Goal: Task Accomplishment & Management: Manage account settings

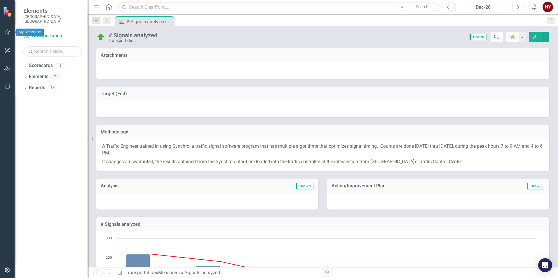
click at [6, 30] on icon "button" at bounding box center [7, 32] width 6 height 5
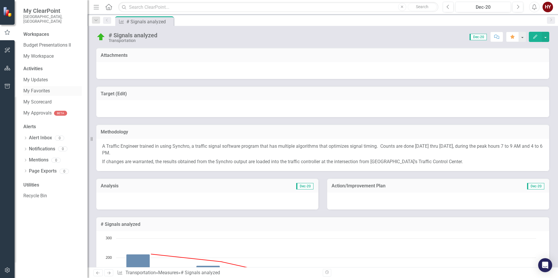
click at [39, 88] on link "My Favorites" at bounding box center [52, 91] width 58 height 7
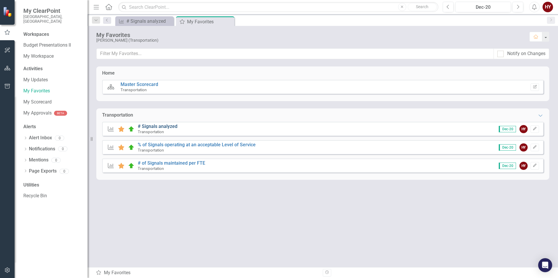
click at [150, 127] on link "# Signals analyzed" at bounding box center [158, 127] width 40 height 6
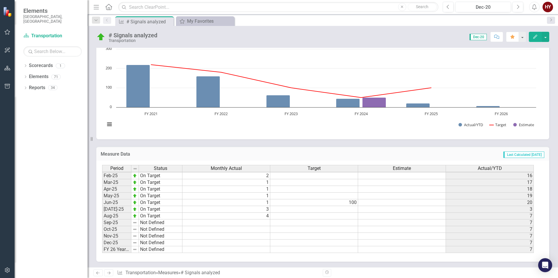
scroll to position [190, 0]
click at [248, 221] on tbody "Oct-23 On Target 4 100 [DATE]-23 On Target 3 100 [DATE]-23 On Target 4 100 [DAT…" at bounding box center [317, 159] width 431 height 188
click at [248, 221] on td at bounding box center [226, 222] width 88 height 7
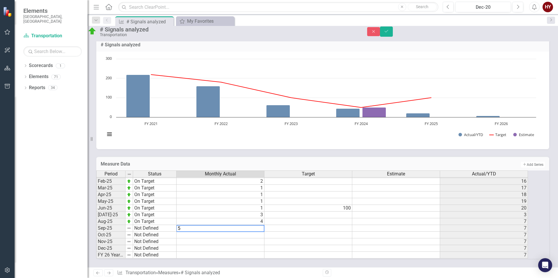
type textarea "5"
click at [283, 232] on td at bounding box center [308, 235] width 88 height 7
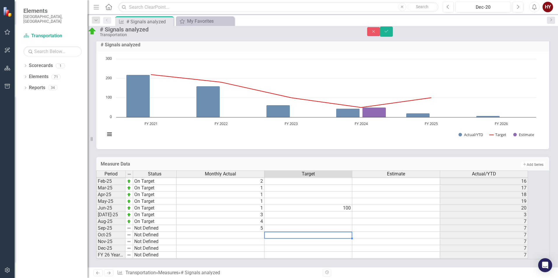
click at [152, 225] on td "Not Defined" at bounding box center [154, 228] width 43 height 7
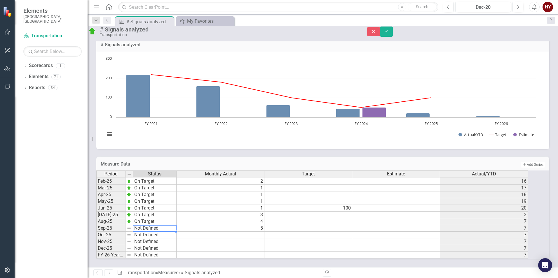
click at [171, 225] on td "Not Defined" at bounding box center [154, 228] width 43 height 7
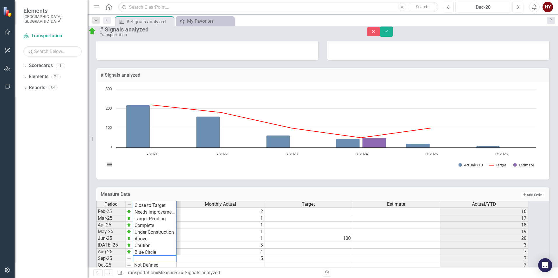
scroll to position [132, 0]
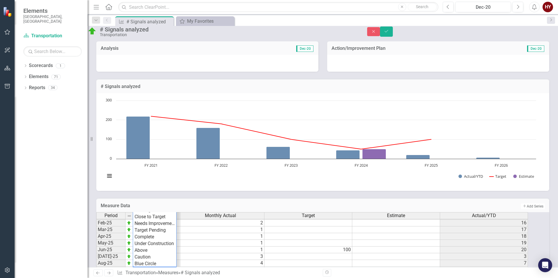
click at [155, 223] on div "Period Status Monthly Actual Target Estimate Actual/YTD Jan-24 On Target 5 100 …" at bounding box center [322, 256] width 453 height 88
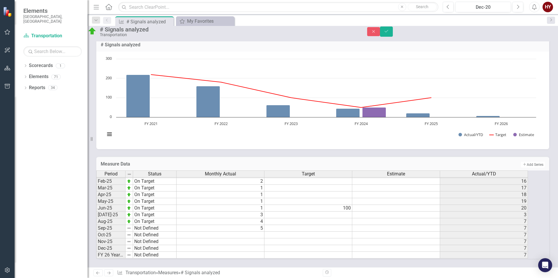
scroll to position [190, 0]
click at [160, 225] on td "Not Defined" at bounding box center [154, 228] width 43 height 7
click at [154, 171] on div "Period Status Monthly Actual Target Estimate Actual/YTD Jan-24 On Target 5 100 …" at bounding box center [314, 215] width 437 height 88
click at [389, 32] on icon "Save" at bounding box center [386, 31] width 5 height 4
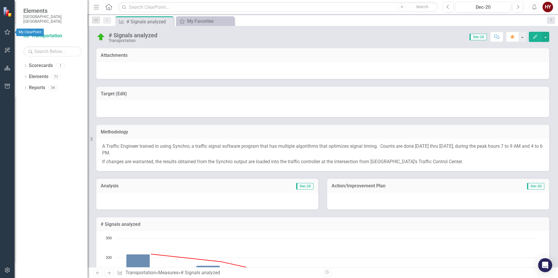
click at [8, 35] on button "button" at bounding box center [7, 32] width 13 height 12
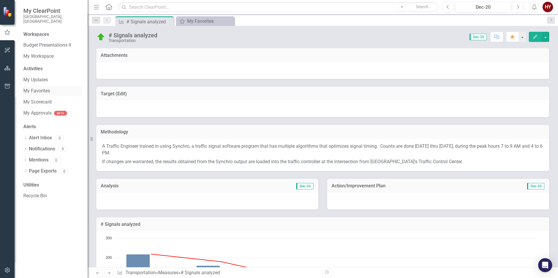
click at [37, 88] on link "My Favorites" at bounding box center [52, 91] width 58 height 7
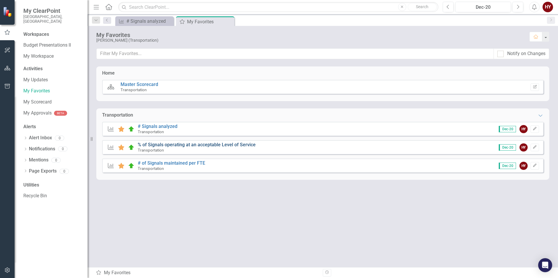
click at [165, 144] on link "% of Signals operating at an acceptable Level of Service" at bounding box center [197, 145] width 118 height 6
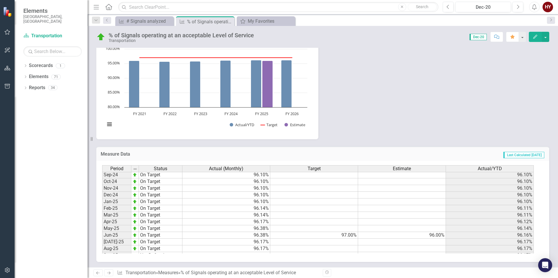
scroll to position [295, 0]
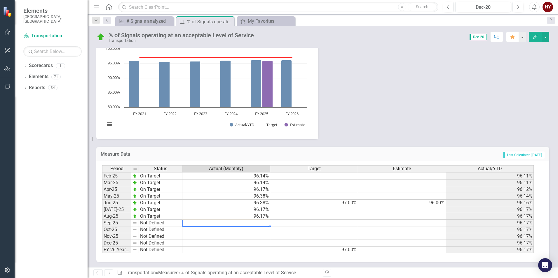
click at [255, 225] on td at bounding box center [226, 223] width 88 height 7
click at [253, 222] on td at bounding box center [226, 223] width 88 height 7
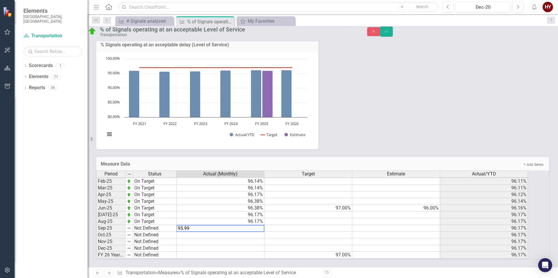
type textarea "95.99"
click at [304, 239] on td at bounding box center [308, 242] width 88 height 7
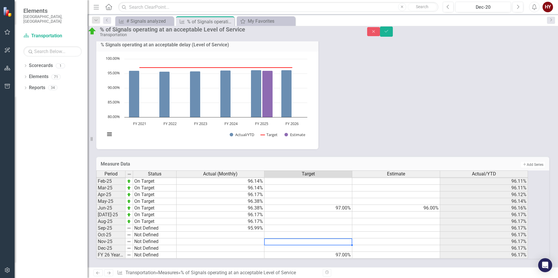
click at [96, 225] on div "Period Status Jan-24 On Target Feb-24 On Target Mar-24 On Target Apr-24 On Targ…" at bounding box center [96, 171] width 0 height 175
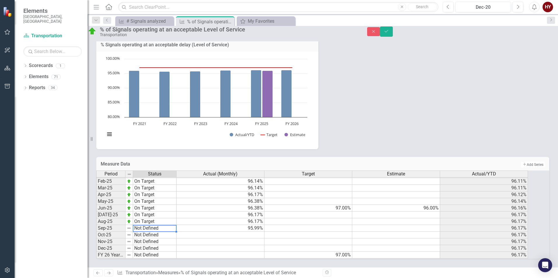
click at [176, 225] on div at bounding box center [176, 228] width 1 height 7
click at [154, 171] on div "Period Status Actual (Monthly) Target Estimate Actual/YTD Jan-24 On Target 96.0…" at bounding box center [314, 215] width 437 height 88
click at [389, 32] on icon "Save" at bounding box center [386, 31] width 5 height 4
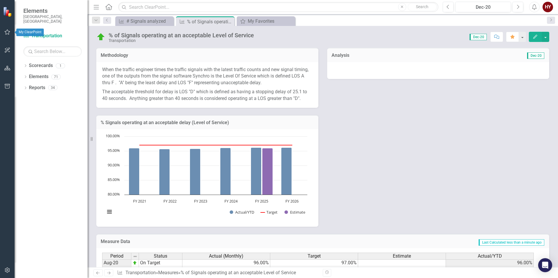
click at [8, 34] on button "button" at bounding box center [7, 32] width 13 height 12
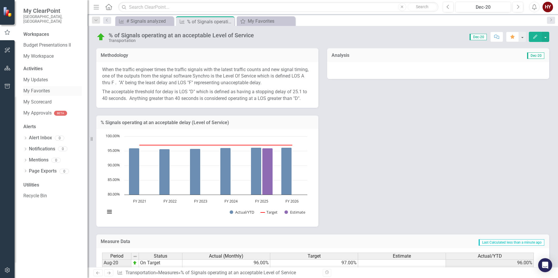
click at [30, 88] on link "My Favorites" at bounding box center [52, 91] width 58 height 7
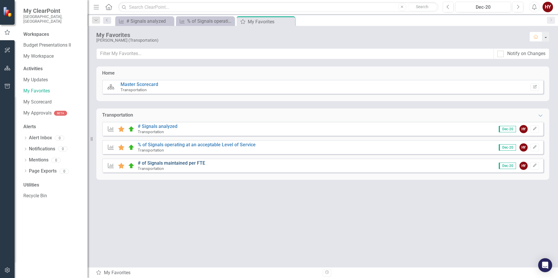
click at [152, 162] on link "# of Signals maintained per FTE" at bounding box center [171, 163] width 67 height 6
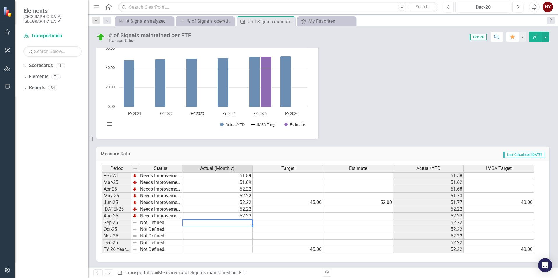
click at [234, 224] on td at bounding box center [217, 223] width 70 height 7
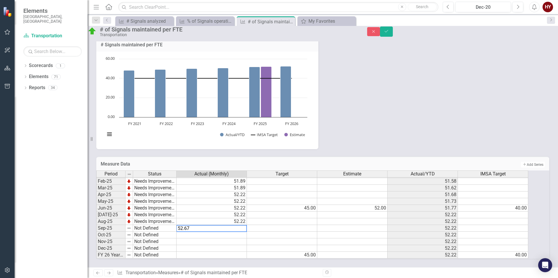
type textarea "52.67"
click at [154, 225] on td "Not Defined" at bounding box center [154, 228] width 43 height 7
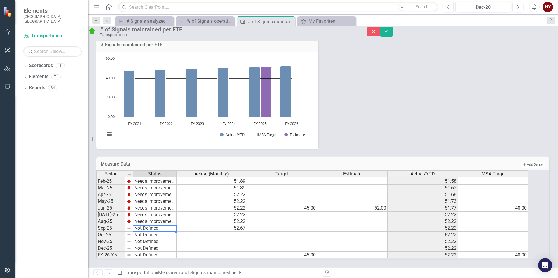
click at [154, 225] on td "Not Defined" at bounding box center [154, 228] width 43 height 7
click at [164, 177] on div "Period Status Actual (Monthly) Target Estimate Actual/YTD IMSA Target Jan-24 Ne…" at bounding box center [314, 215] width 437 height 88
drag, startPoint x: 540, startPoint y: 34, endPoint x: 532, endPoint y: 29, distance: 9.8
click at [389, 33] on icon "Save" at bounding box center [386, 31] width 5 height 4
